Goal: Navigation & Orientation: Find specific page/section

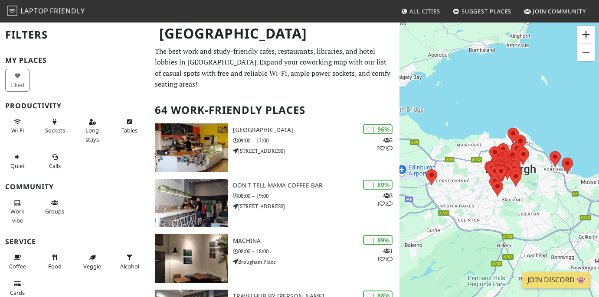
click at [589, 36] on button "Zoom in" at bounding box center [585, 34] width 17 height 17
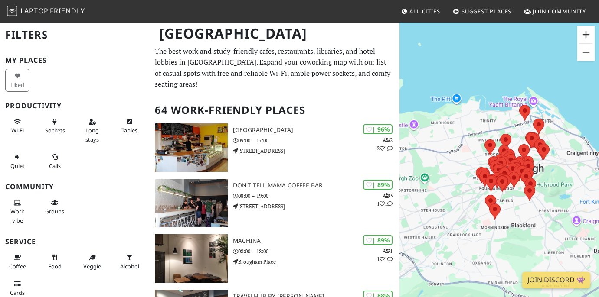
click at [589, 36] on button "Zoom in" at bounding box center [585, 34] width 17 height 17
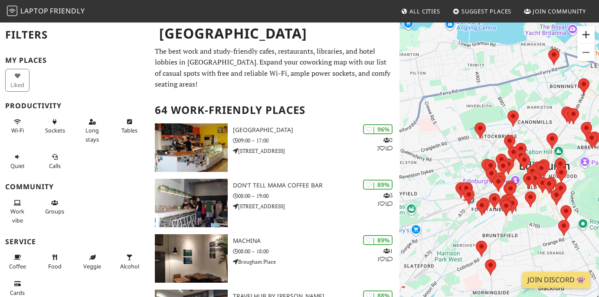
click at [589, 36] on button "Zoom in" at bounding box center [585, 34] width 17 height 17
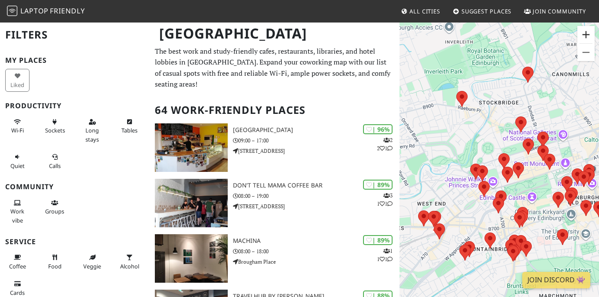
click at [589, 36] on button "Zoom in" at bounding box center [585, 34] width 17 height 17
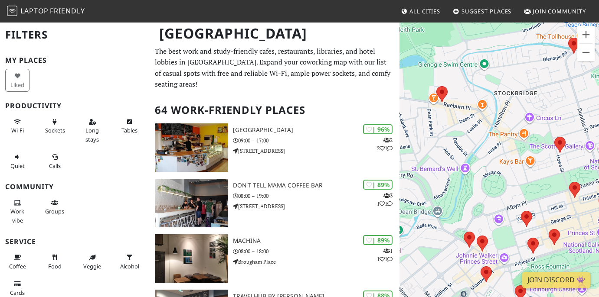
drag, startPoint x: 494, startPoint y: 63, endPoint x: 511, endPoint y: 122, distance: 61.9
click at [511, 122] on div "To navigate, press the arrow keys." at bounding box center [498, 170] width 199 height 297
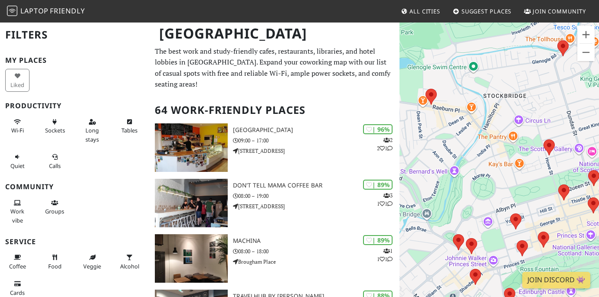
drag, startPoint x: 480, startPoint y: 90, endPoint x: 448, endPoint y: 90, distance: 33.0
click at [448, 90] on div "To navigate, press the arrow keys." at bounding box center [498, 170] width 199 height 297
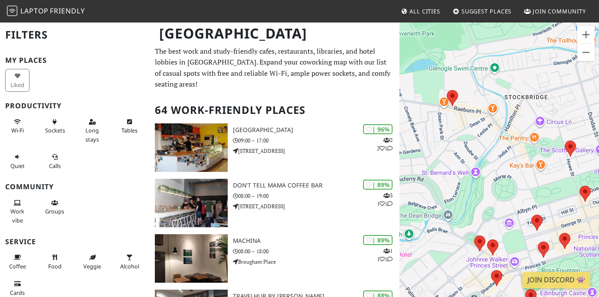
drag, startPoint x: 516, startPoint y: 127, endPoint x: 550, endPoint y: 83, distance: 55.3
click at [550, 83] on div "To navigate, press the arrow keys." at bounding box center [498, 170] width 199 height 297
drag, startPoint x: 474, startPoint y: 121, endPoint x: 495, endPoint y: 121, distance: 20.8
click at [495, 121] on div "To navigate, press the arrow keys." at bounding box center [498, 170] width 199 height 297
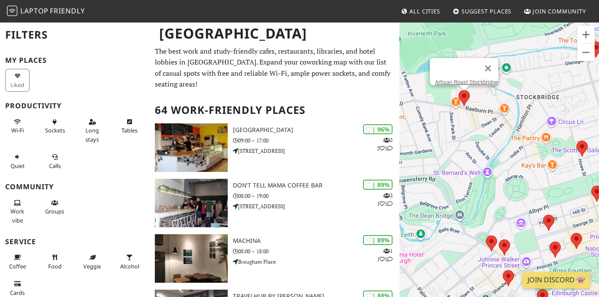
click at [458, 90] on area at bounding box center [458, 90] width 0 height 0
click at [464, 79] on link "Artisan Roast Stockbridge" at bounding box center [466, 82] width 63 height 7
